Goal: Check status: Check status

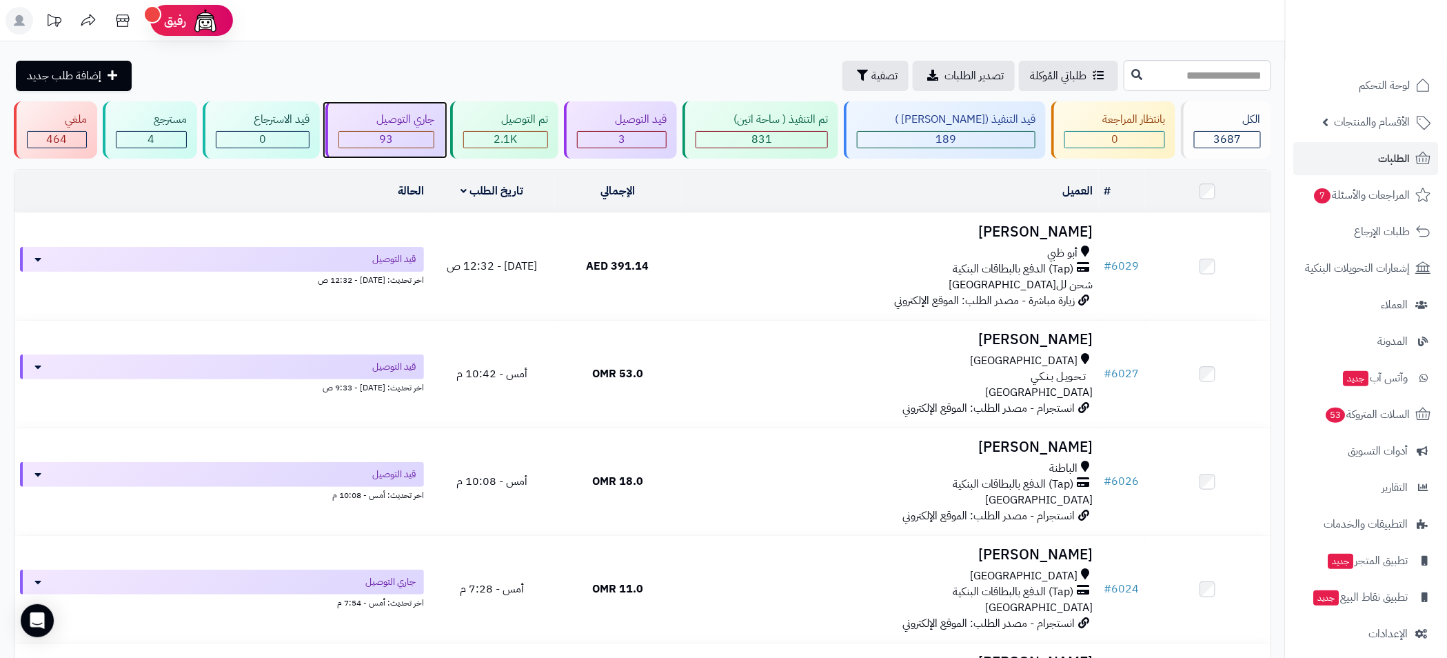
click at [412, 141] on div "93" at bounding box center [386, 140] width 94 height 16
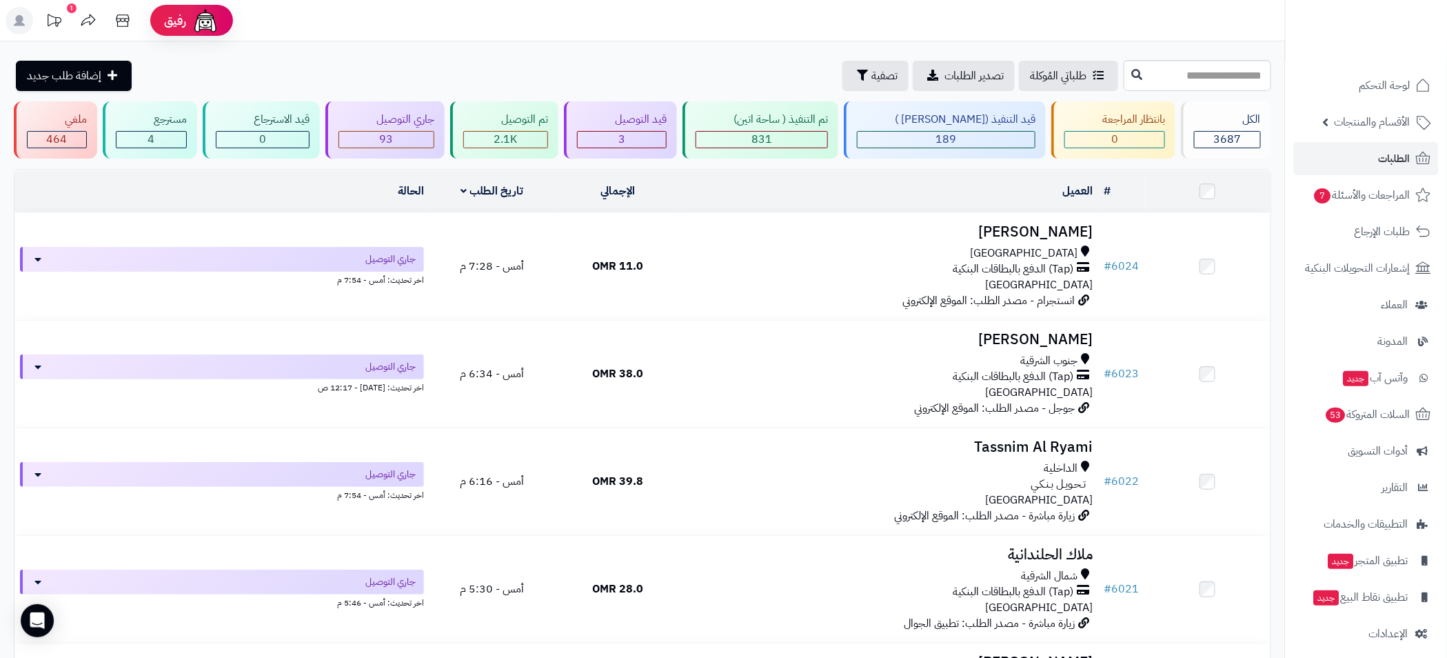
click at [1278, 26] on header "رفيق ! 1 الطلبات معالجة مكتمل إرجاع المنتجات العملاء المتواجدون الان 3534 عملاء…" at bounding box center [723, 20] width 1447 height 41
click at [387, 136] on div "93" at bounding box center [386, 140] width 94 height 16
